Goal: Download file/media

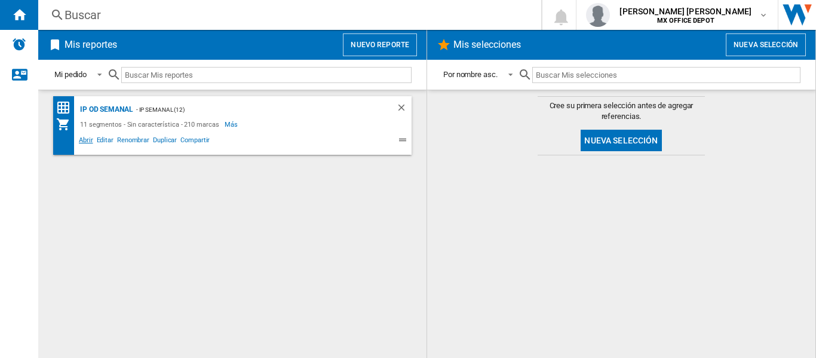
click at [77, 147] on span "Abrir" at bounding box center [86, 141] width 18 height 14
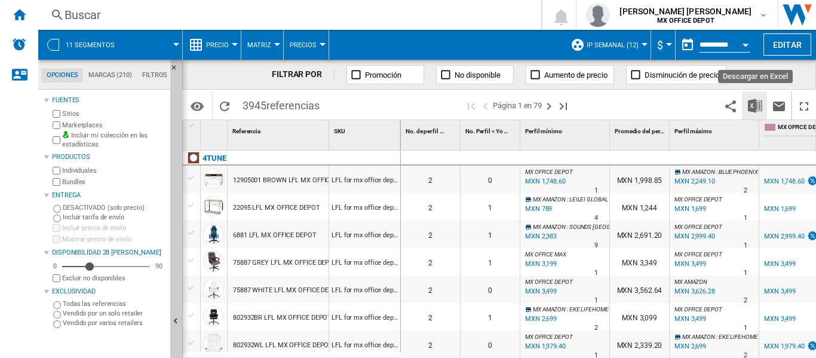
click at [762, 104] on button "Descargar en Excel" at bounding box center [755, 105] width 24 height 28
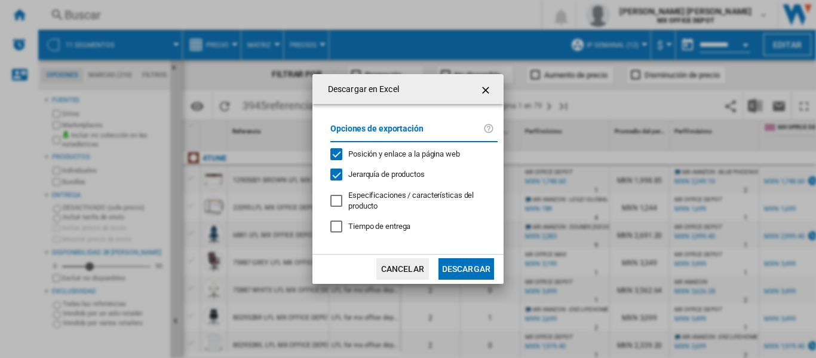
click at [414, 178] on span "Jerarquía de productos" at bounding box center [386, 174] width 76 height 9
click at [467, 262] on button "Descargar" at bounding box center [466, 268] width 56 height 21
